Goal: Task Accomplishment & Management: Manage account settings

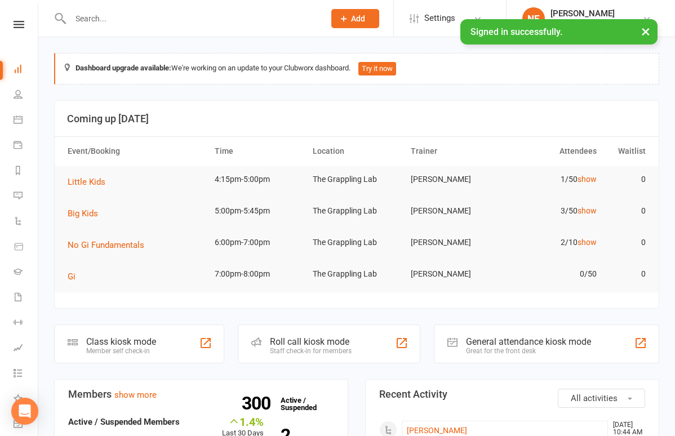
click at [130, 21] on input "text" at bounding box center [192, 19] width 250 height 16
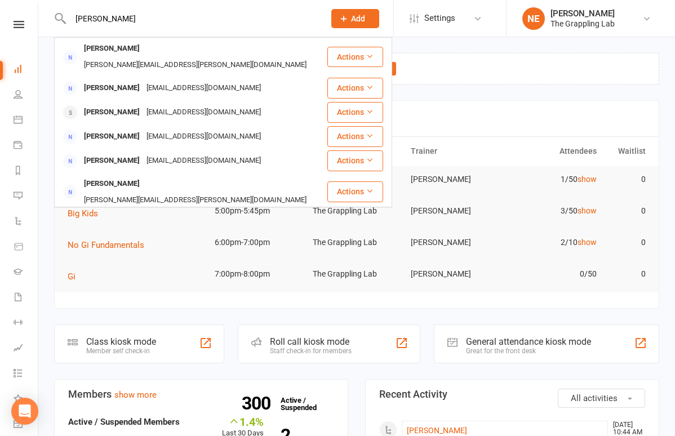
type input "[PERSON_NAME]"
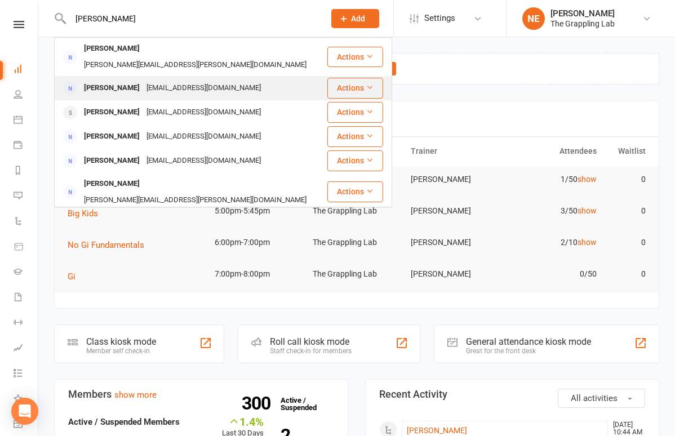
drag, startPoint x: 130, startPoint y: 21, endPoint x: 104, endPoint y: 75, distance: 59.7
click at [104, 80] on div "[PERSON_NAME]" at bounding box center [112, 88] width 63 height 16
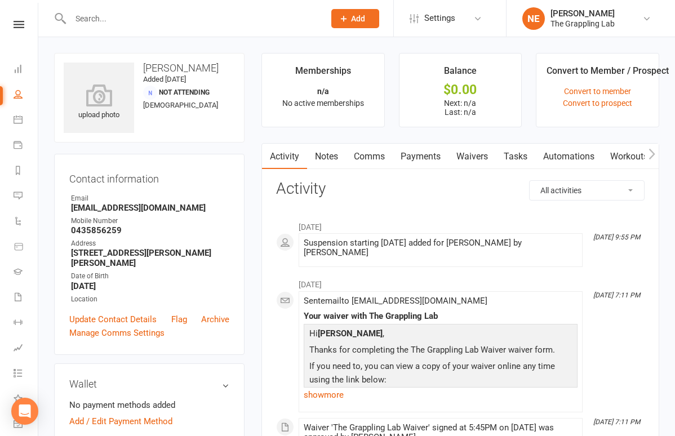
click at [124, 19] on input "text" at bounding box center [192, 19] width 250 height 16
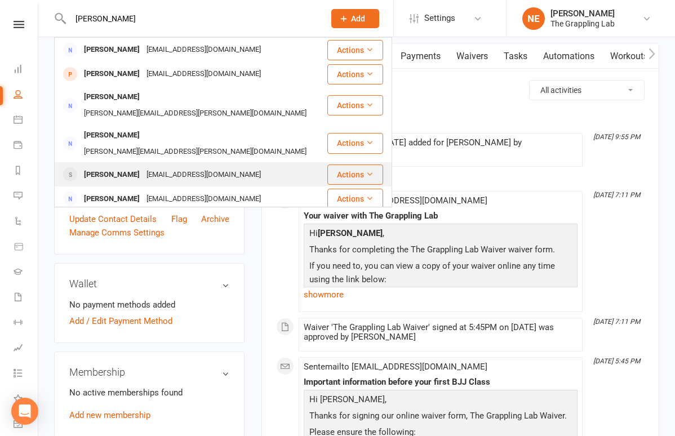
type input "[PERSON_NAME]"
click at [117, 167] on div "[PERSON_NAME]" at bounding box center [112, 175] width 63 height 16
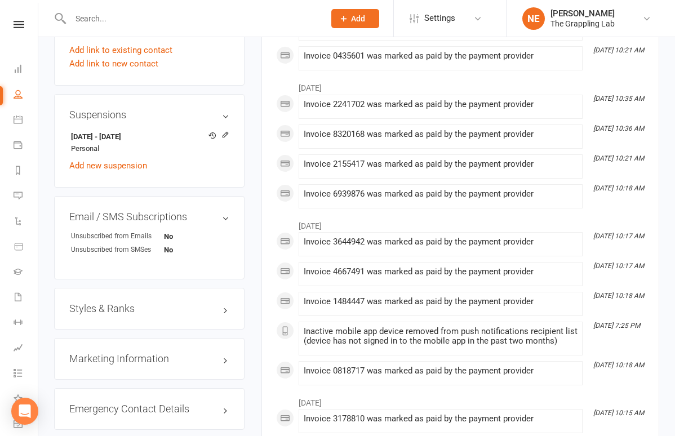
scroll to position [622, 0]
click at [127, 295] on div "Styles & Ranks" at bounding box center [149, 308] width 190 height 42
click at [128, 304] on h3 "Styles & Ranks" at bounding box center [149, 307] width 160 height 11
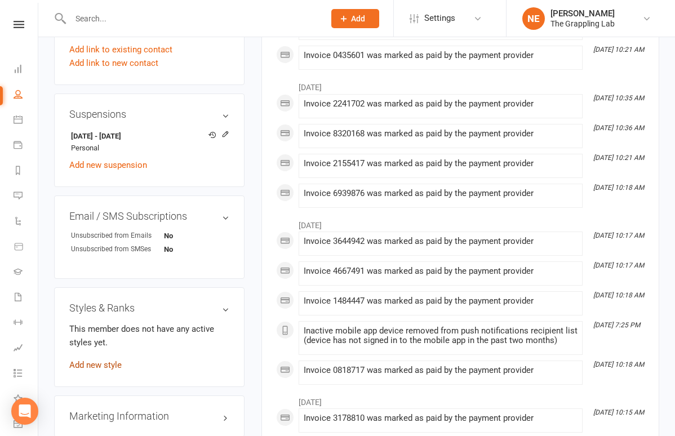
click at [110, 360] on link "Add new style" at bounding box center [95, 365] width 52 height 10
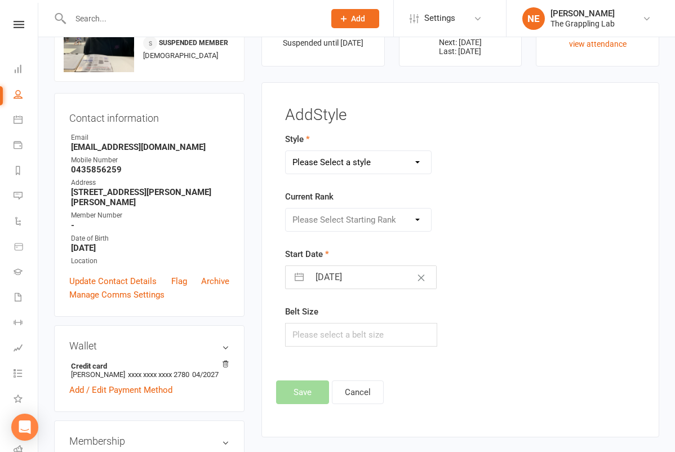
scroll to position [62, 0]
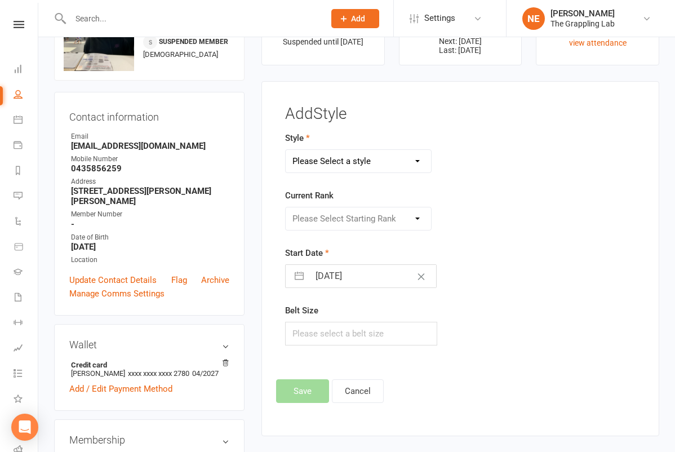
select select "3297"
select select "37234"
select select "6"
select select "2025"
select select "7"
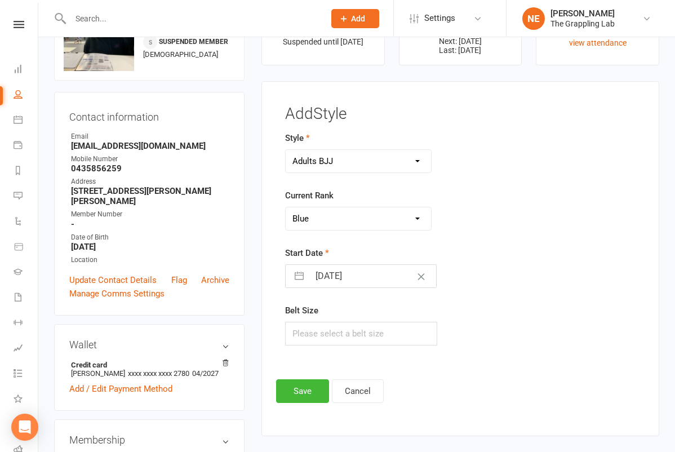
select select "2025"
select select "8"
select select "2025"
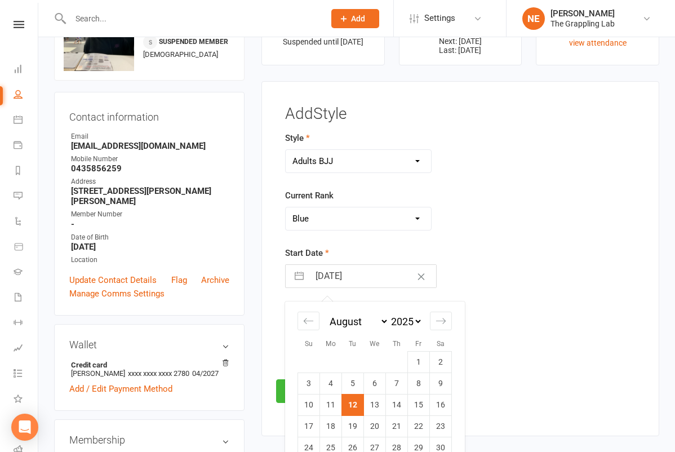
click at [369, 277] on input "[DATE]" at bounding box center [372, 276] width 127 height 23
select select "6"
select select "2024"
select select "7"
select select "2024"
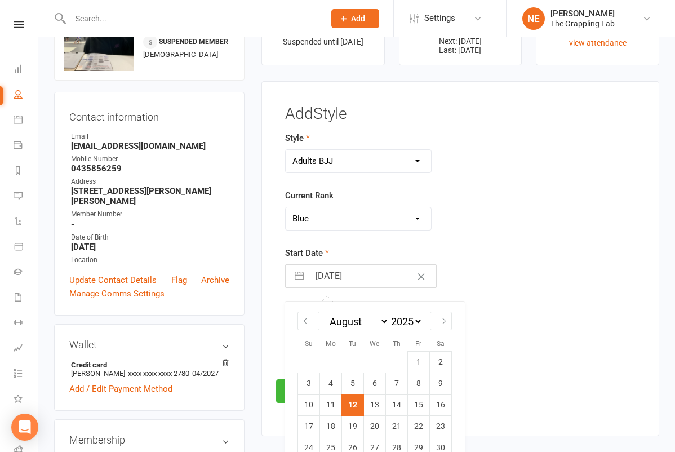
select select "8"
select select "2024"
select select "2"
select select "2024"
select select "3"
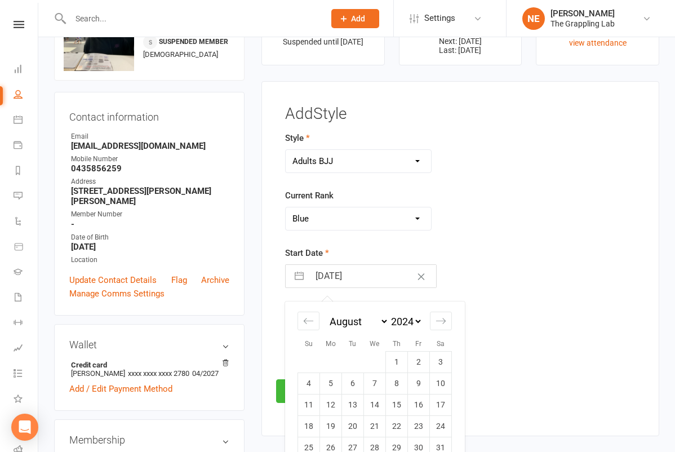
select select "2024"
select select "4"
select select "2024"
click at [335, 422] on td "22" at bounding box center [331, 426] width 22 height 21
type input "[DATE]"
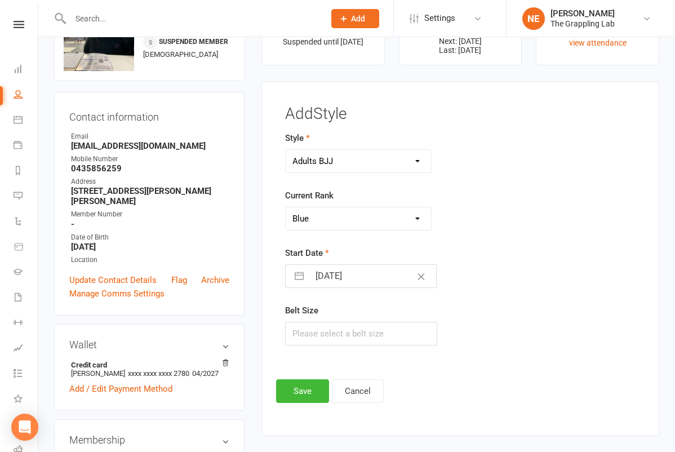
click at [467, 374] on div "Add Style Style Adults BJJ KIDS BJJ Current Rank Please Select Starting Rank Wh…" at bounding box center [460, 254] width 368 height 298
click at [318, 390] on button "Save" at bounding box center [302, 391] width 53 height 24
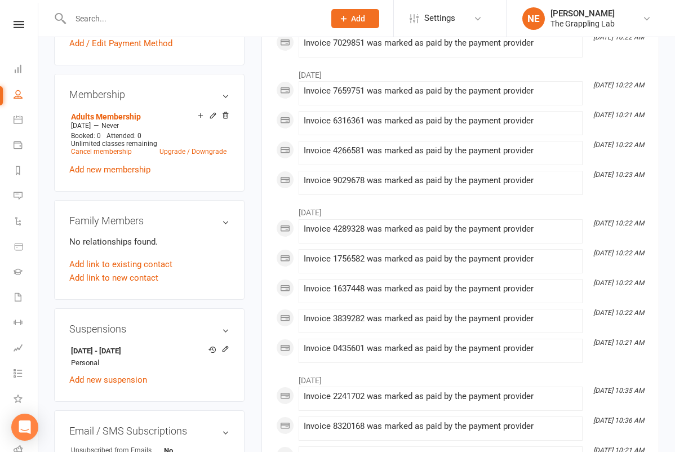
scroll to position [407, 0]
click at [226, 345] on icon at bounding box center [225, 349] width 8 height 8
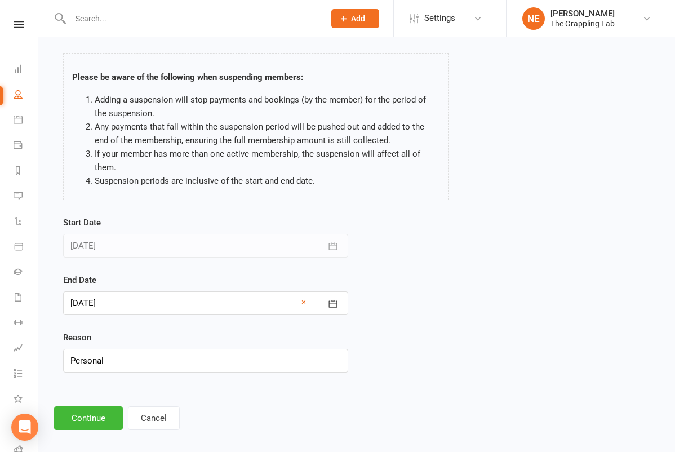
scroll to position [47, 0]
click at [330, 305] on icon "button" at bounding box center [332, 303] width 11 height 11
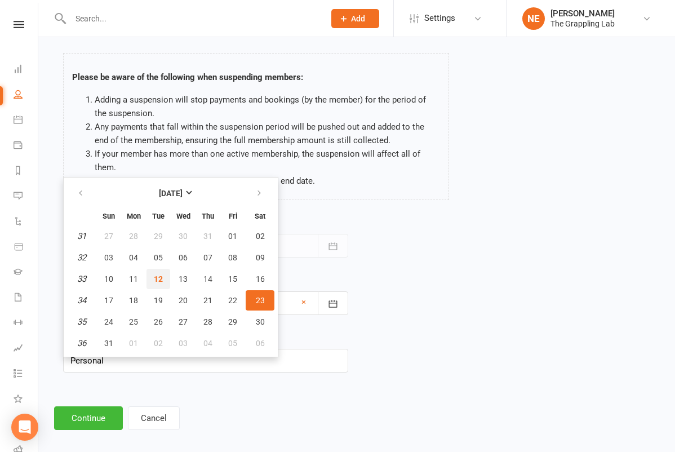
click at [159, 277] on span "12" at bounding box center [158, 278] width 9 height 9
type input "[DATE]"
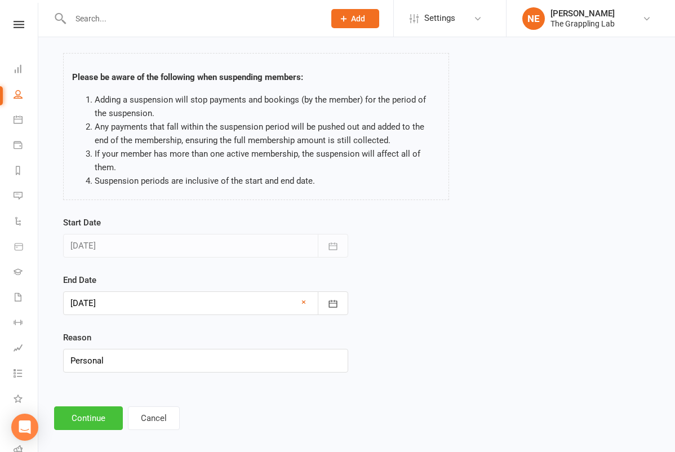
click at [96, 422] on button "Continue" at bounding box center [88, 418] width 69 height 24
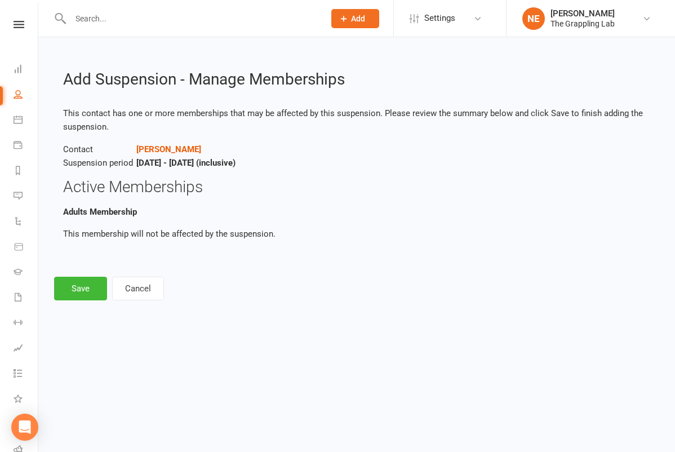
scroll to position [0, 0]
click at [82, 295] on button "Save" at bounding box center [80, 289] width 53 height 24
